Goal: Check status: Check status

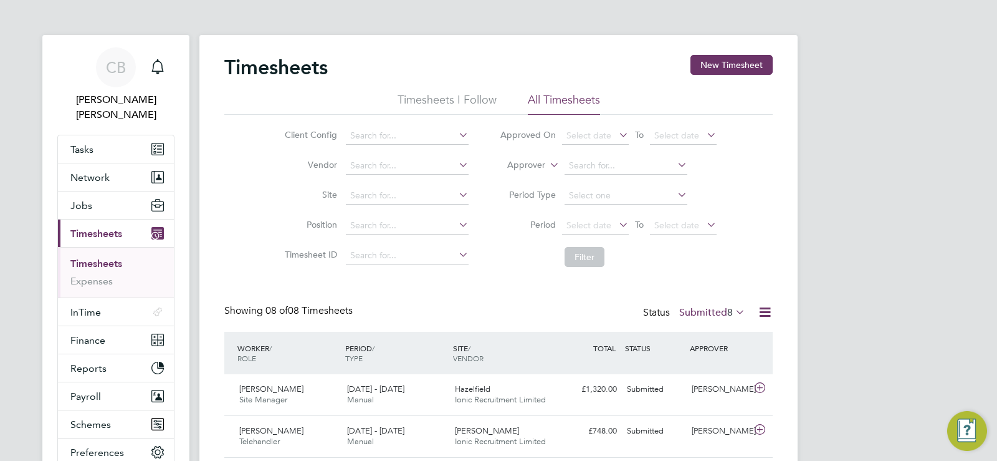
click at [719, 311] on label "Submitted 8" at bounding box center [712, 312] width 66 height 12
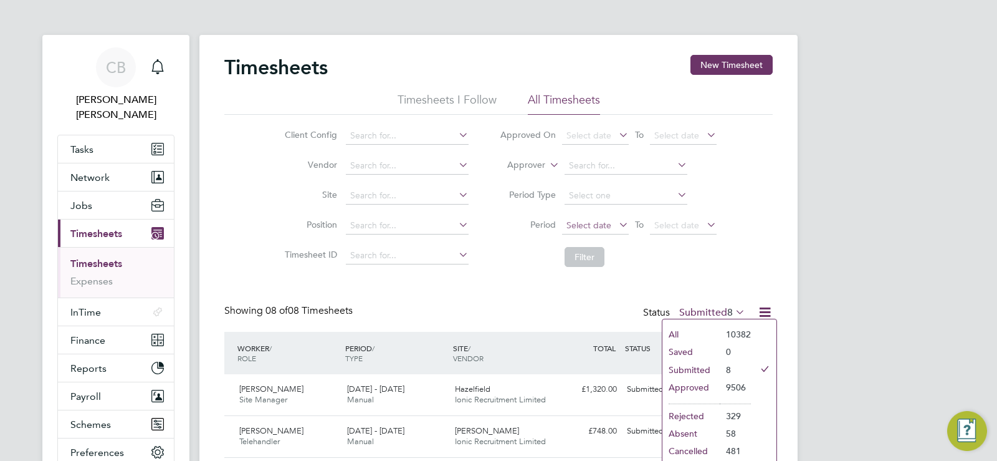
click at [609, 224] on span "Select date" at bounding box center [588, 224] width 45 height 11
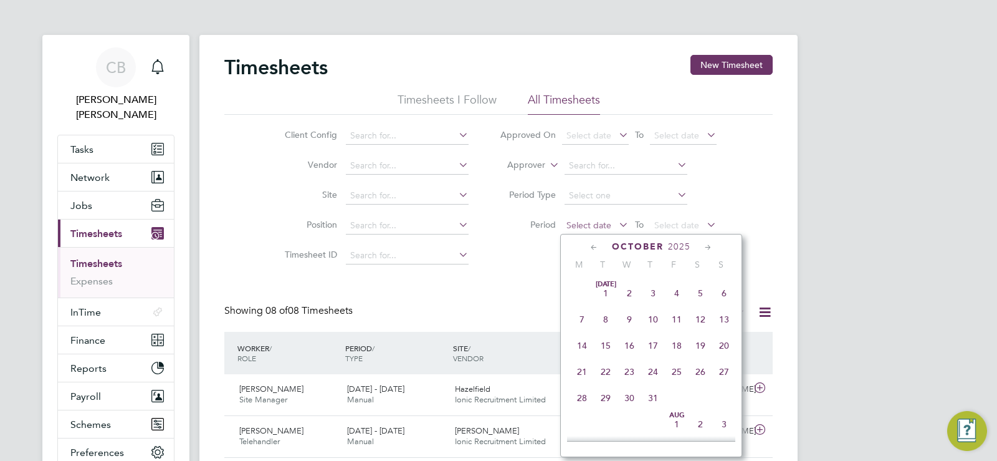
scroll to position [351, 0]
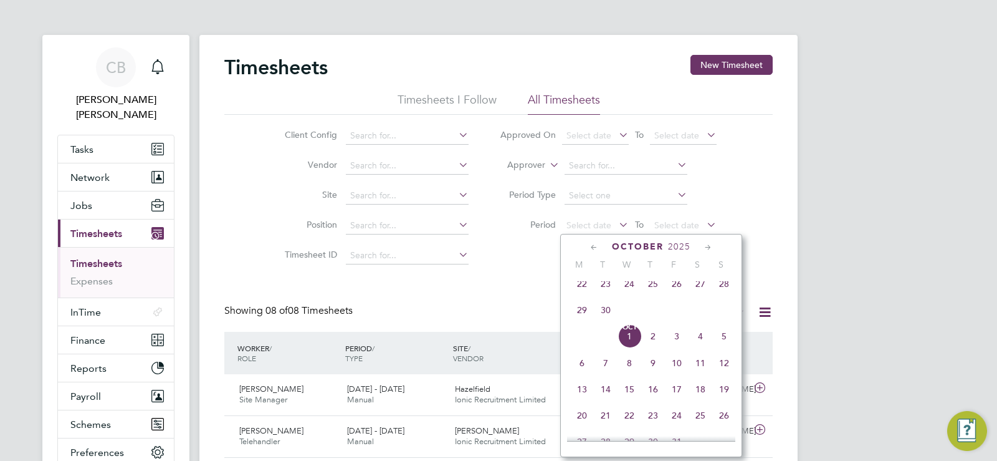
drag, startPoint x: 585, startPoint y: 312, endPoint x: 578, endPoint y: 292, distance: 20.3
click at [578, 292] on div "Sep 1 2 3 4 5 6 7 8 9 10 11 12 13 14 15 16 17 18 19 20 21 22 23 24 25 26 27 28 …" at bounding box center [659, 258] width 184 height 131
click at [578, 292] on span "22" at bounding box center [582, 284] width 24 height 24
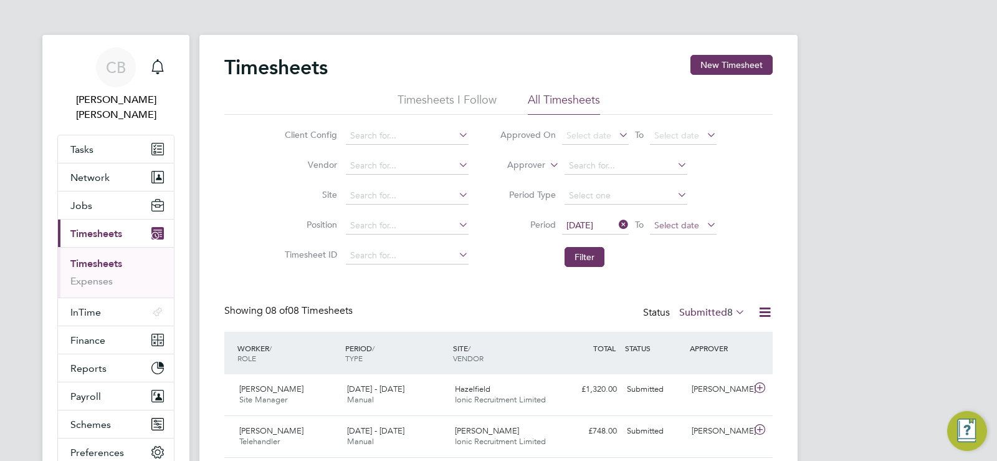
click at [675, 227] on span "Select date" at bounding box center [676, 224] width 45 height 11
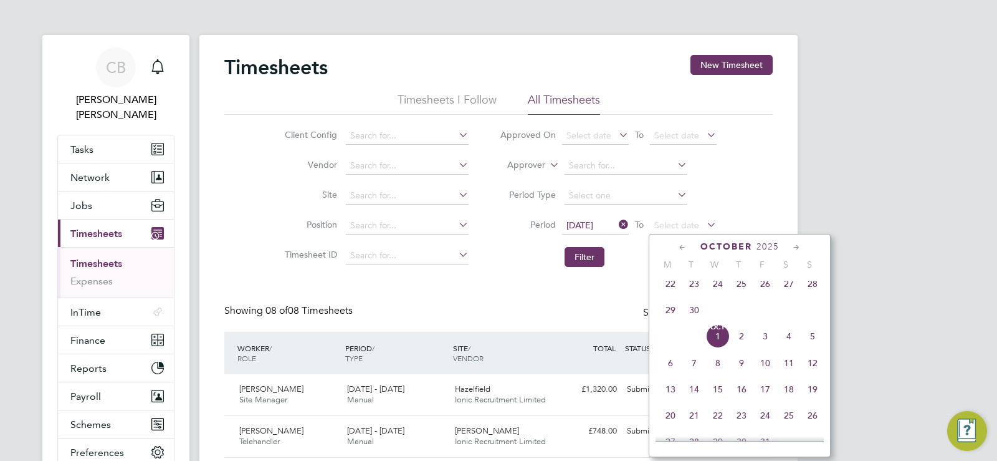
click at [810, 293] on span "28" at bounding box center [813, 284] width 24 height 24
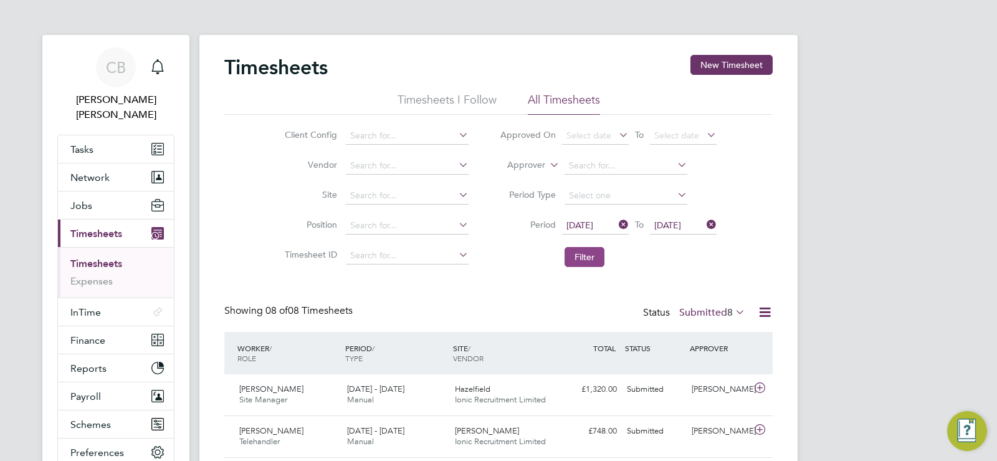
click at [600, 257] on button "Filter" at bounding box center [585, 257] width 40 height 20
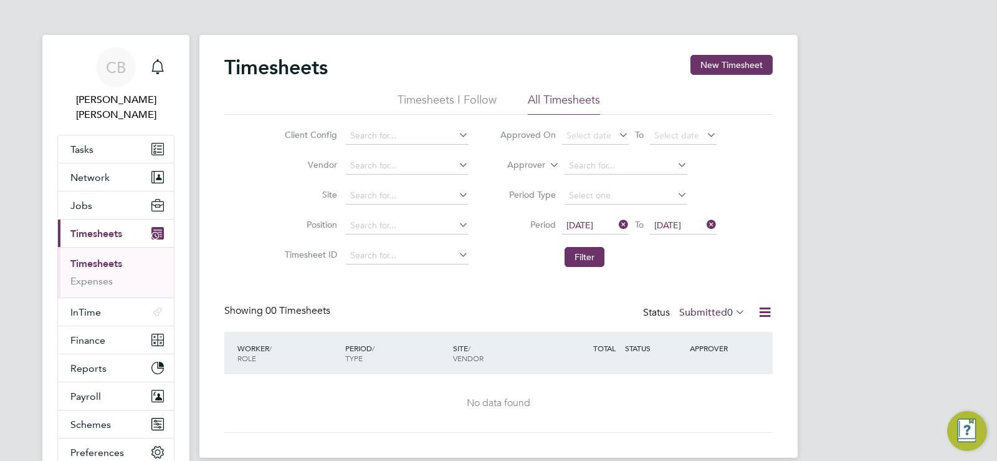
click at [691, 310] on label "Submitted 0" at bounding box center [712, 312] width 66 height 12
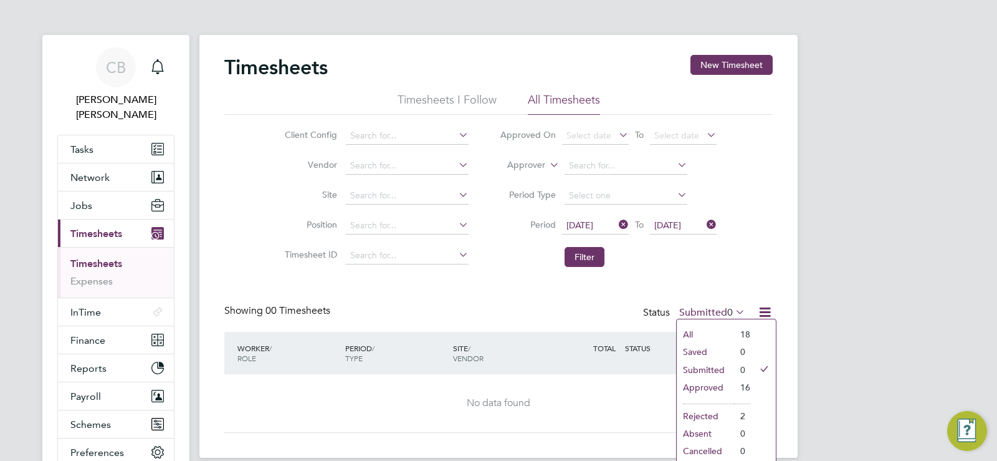
click at [710, 384] on li "Approved" at bounding box center [705, 386] width 57 height 17
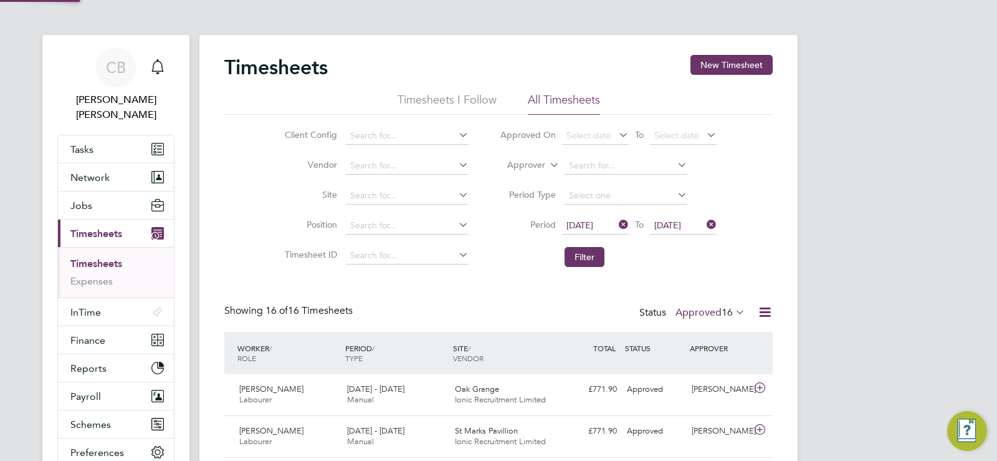
scroll to position [32, 108]
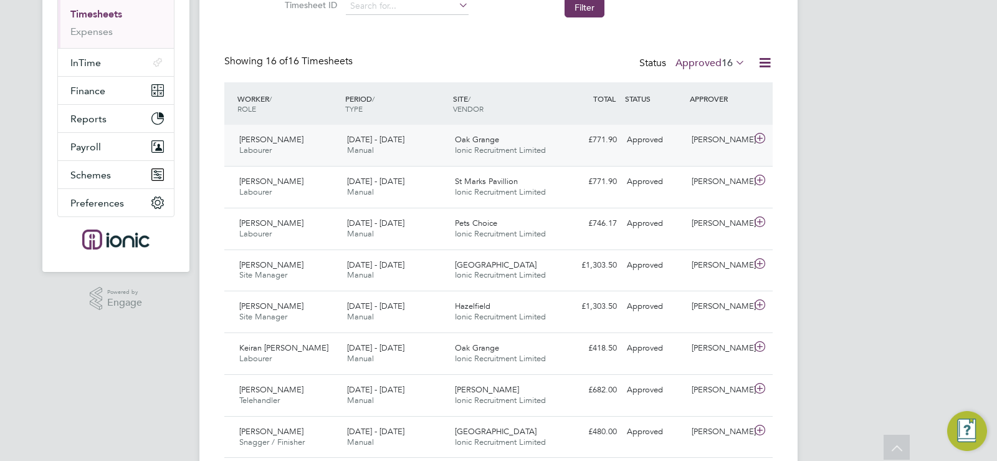
click at [296, 143] on div "David Burrell Labourer 22 - 28 Sep 2025" at bounding box center [288, 145] width 108 height 31
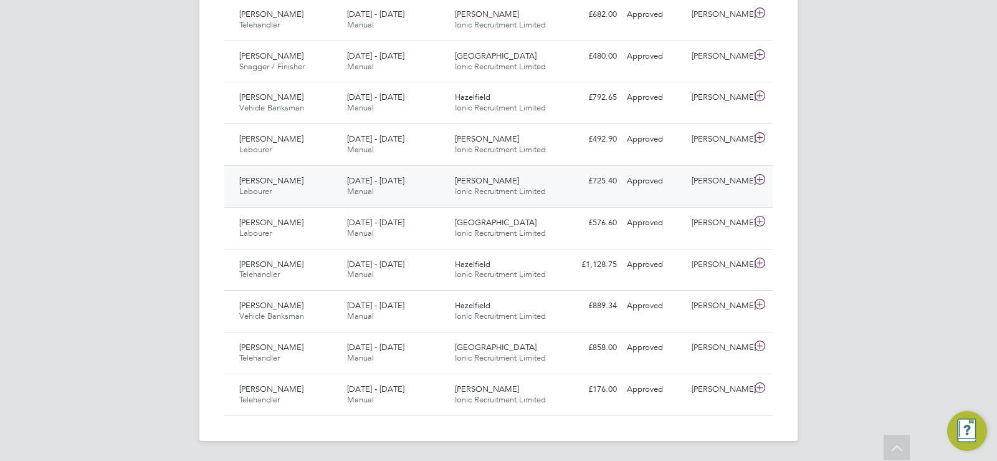
click at [274, 176] on span "[PERSON_NAME]" at bounding box center [271, 180] width 64 height 11
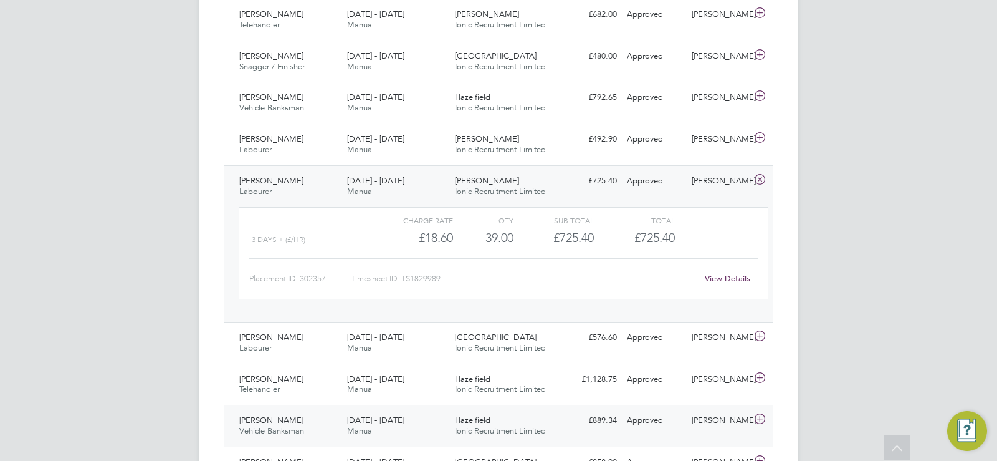
click at [271, 419] on span "[PERSON_NAME]" at bounding box center [271, 419] width 64 height 11
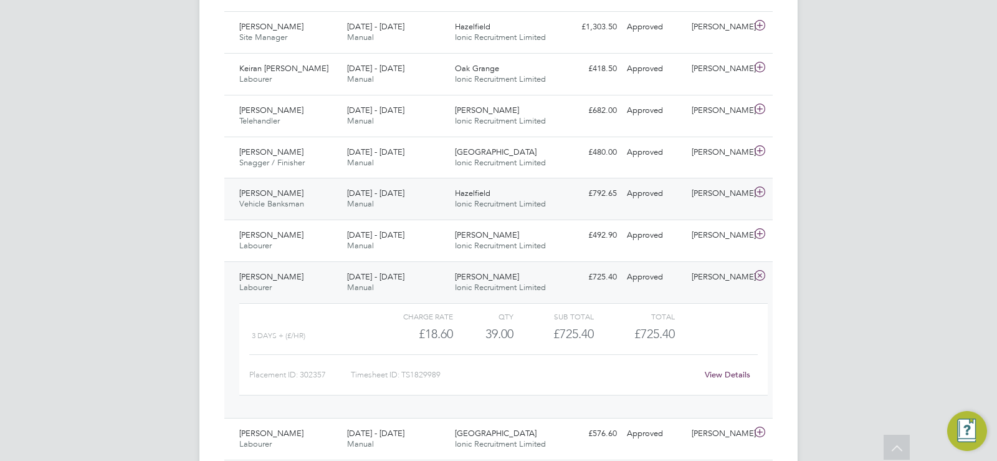
click at [270, 192] on span "[PERSON_NAME]" at bounding box center [271, 193] width 64 height 11
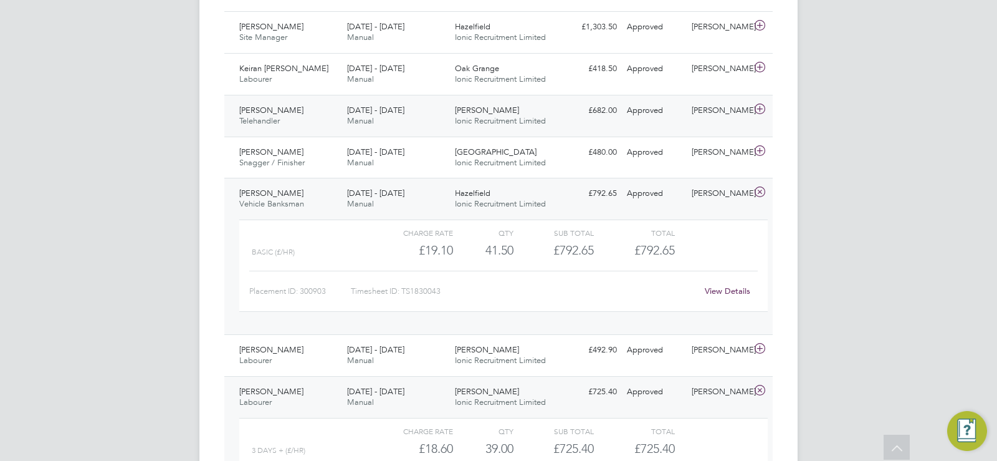
click at [277, 98] on div "Jason Ordano Telehandler 22 - 28 Sep 2025 22 - 28 Sep 2025 Manual Garrett Hall …" at bounding box center [498, 116] width 548 height 42
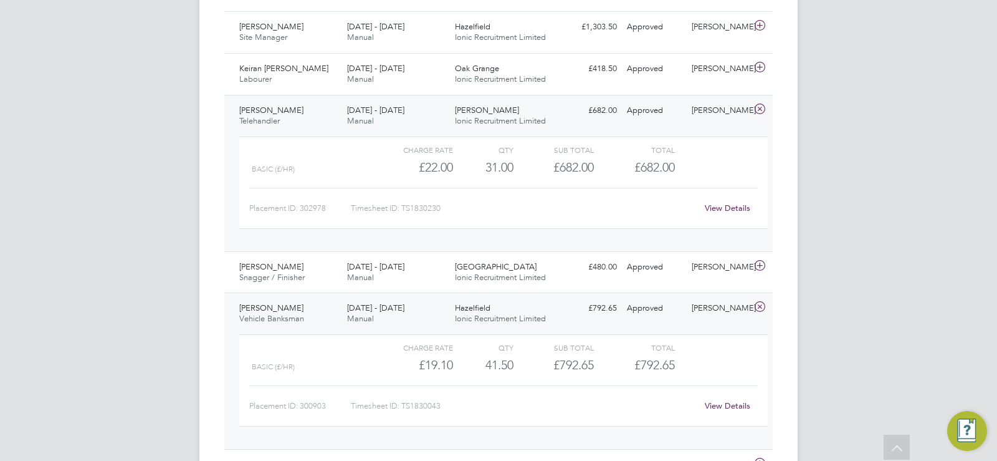
scroll to position [830, 0]
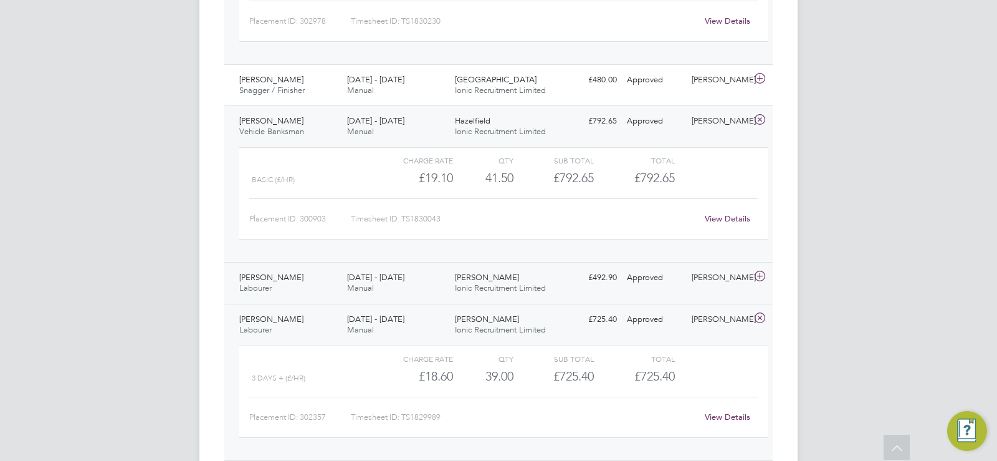
click at [315, 279] on div "Kieran Wright Labourer 22 - 28 Sep 2025" at bounding box center [288, 282] width 108 height 31
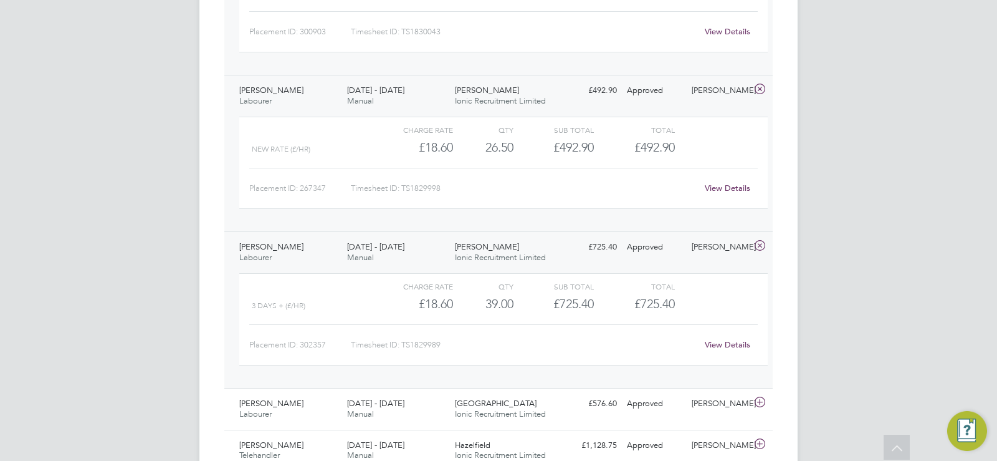
scroll to position [1312, 0]
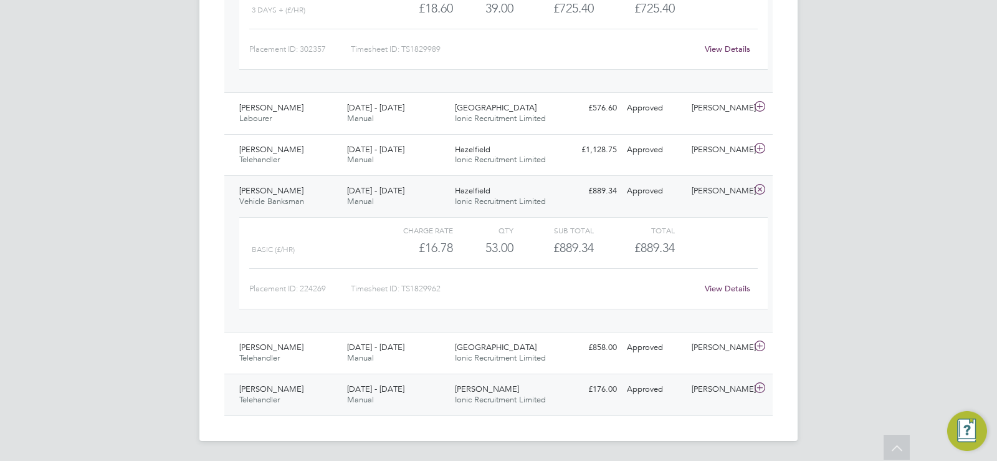
click at [303, 386] on span "[PERSON_NAME]" at bounding box center [271, 388] width 64 height 11
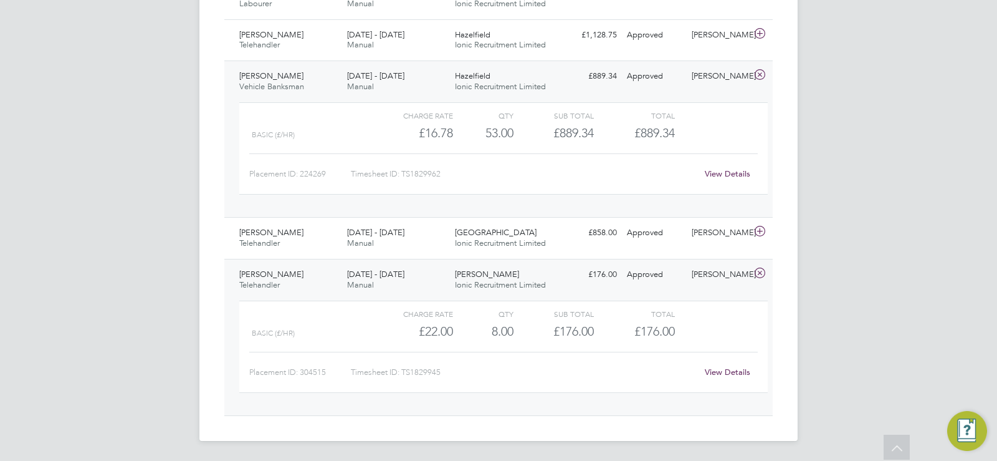
scroll to position [1178, 0]
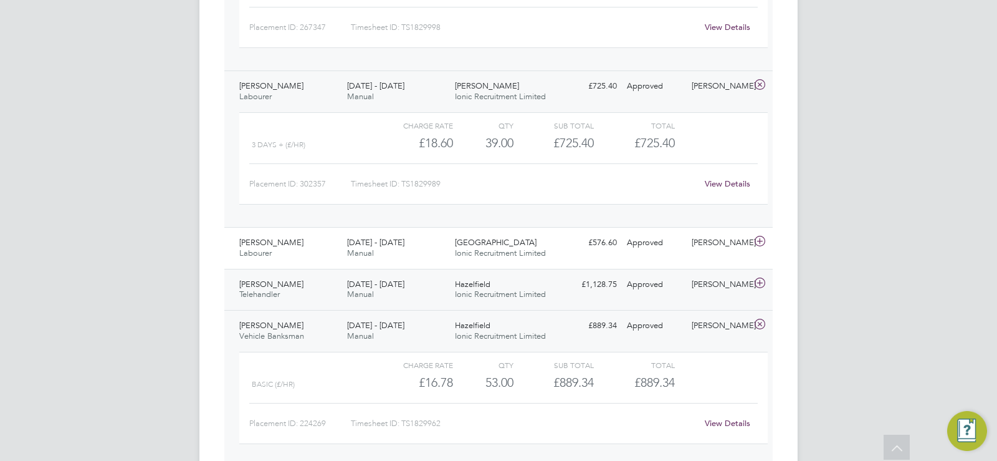
click at [255, 280] on span "[PERSON_NAME]" at bounding box center [271, 284] width 64 height 11
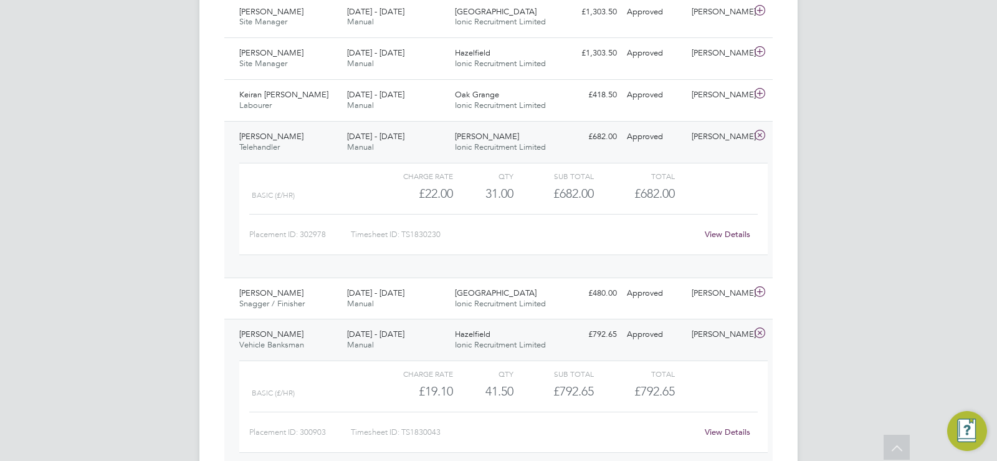
scroll to position [555, 0]
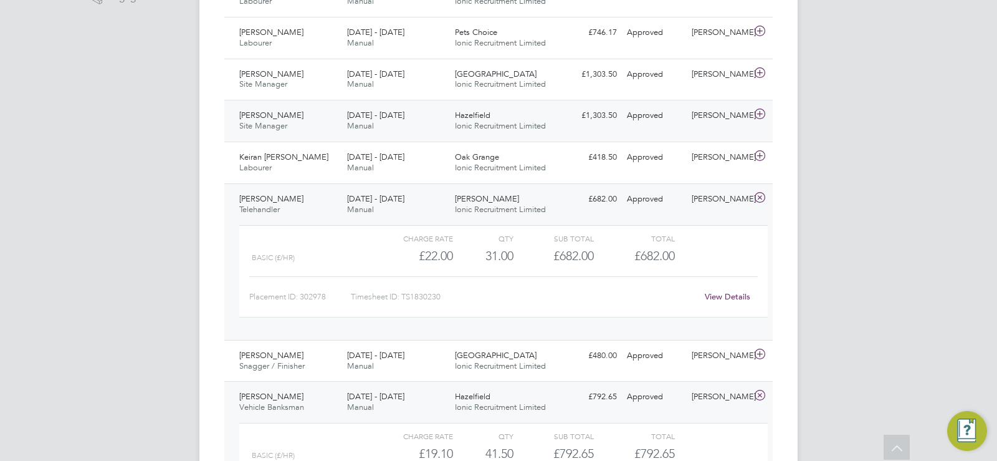
click at [292, 120] on div "Steven Robinson Site Manager 22 - 28 Sep 2025" at bounding box center [288, 120] width 108 height 31
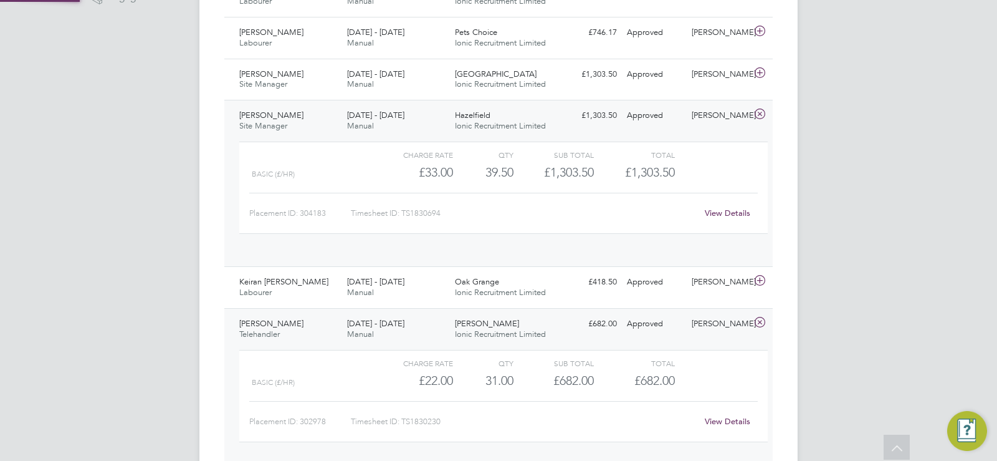
scroll to position [21, 122]
